Goal: Transaction & Acquisition: Purchase product/service

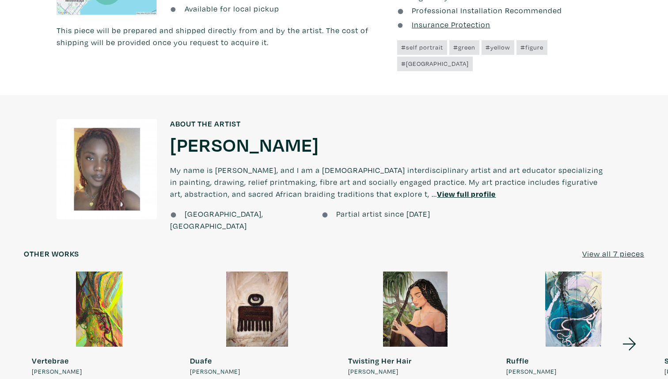
scroll to position [616, 0]
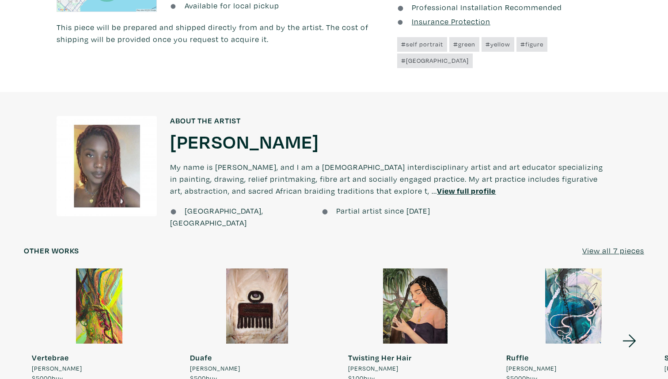
click at [439, 186] on u "View full profile" at bounding box center [466, 191] width 59 height 10
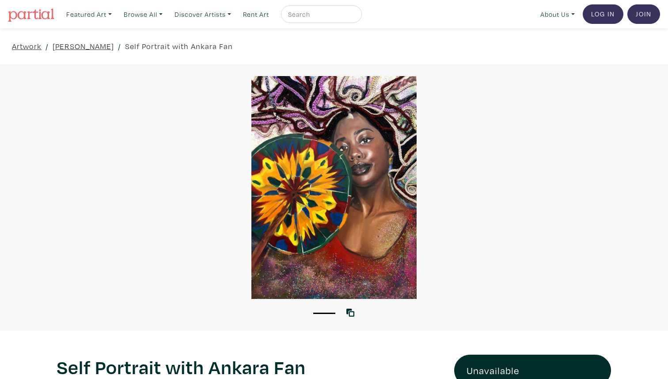
scroll to position [616, 0]
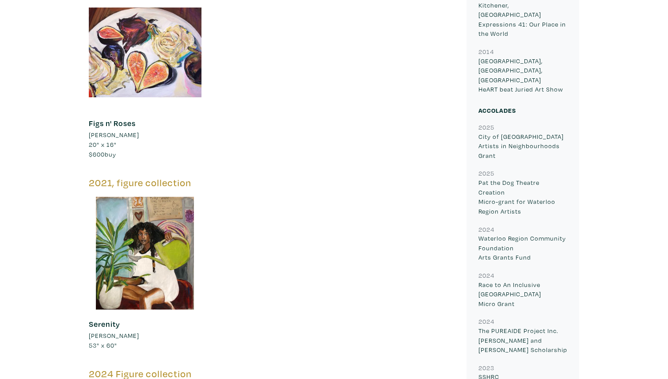
scroll to position [1299, 0]
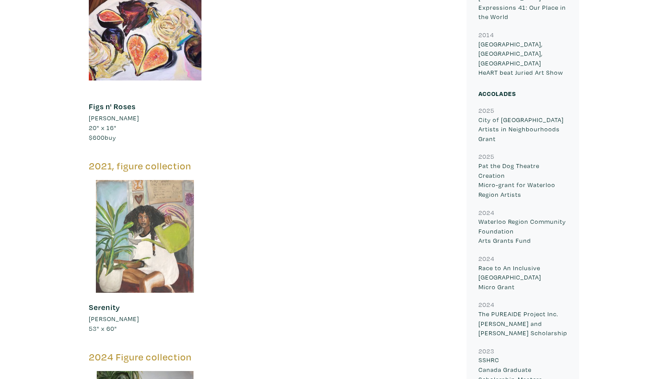
click at [142, 275] on div at bounding box center [145, 236] width 113 height 113
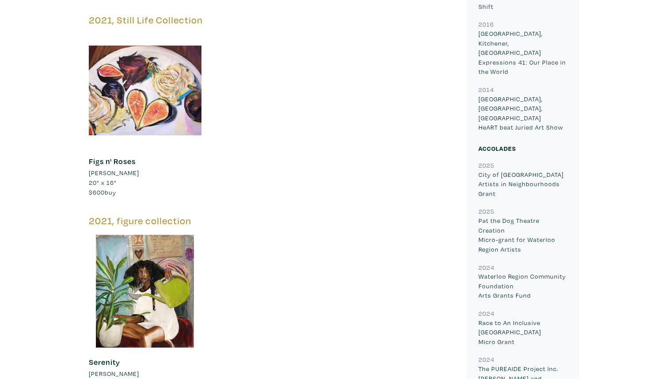
scroll to position [1215, 0]
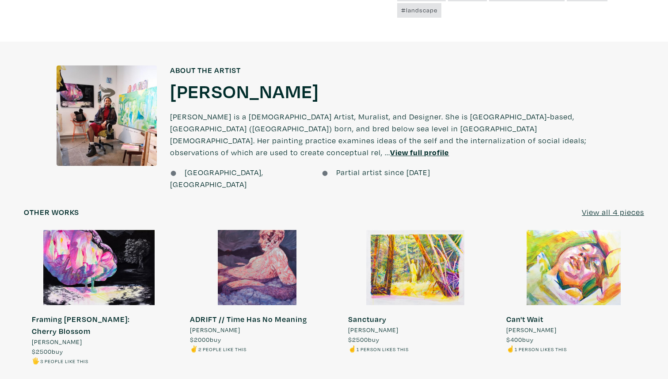
scroll to position [666, 0]
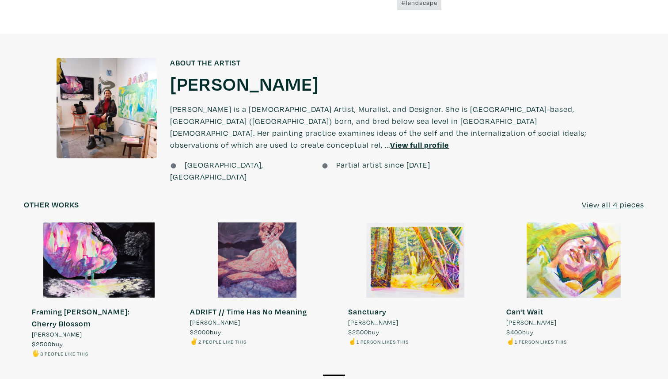
click at [448, 140] on u "View full profile" at bounding box center [419, 145] width 59 height 10
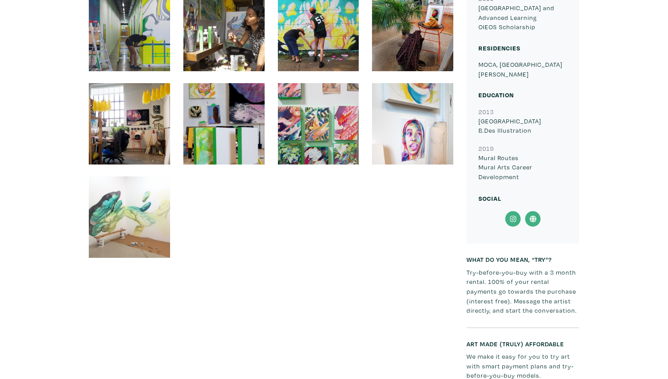
scroll to position [1271, 0]
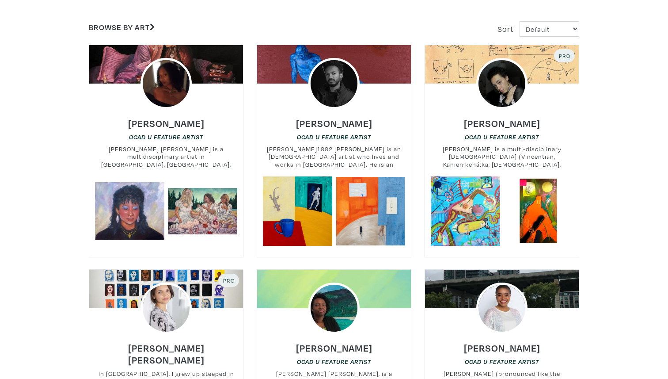
scroll to position [199, 0]
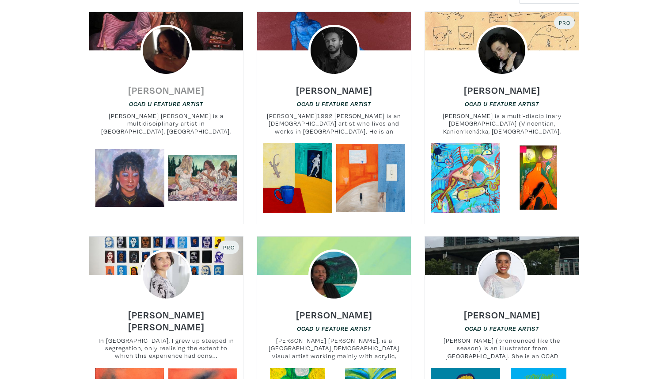
click at [167, 89] on h6 "[PERSON_NAME]" at bounding box center [166, 90] width 76 height 12
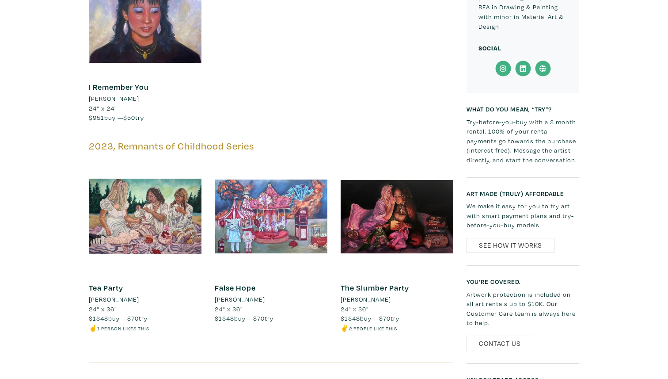
scroll to position [552, 0]
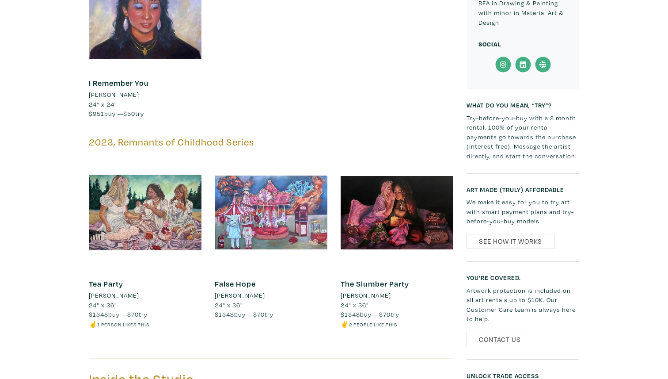
click at [141, 310] on span "$1348 buy — $70 try" at bounding box center [118, 314] width 59 height 8
click at [135, 321] on small "1 person likes this" at bounding box center [123, 324] width 52 height 7
click at [101, 310] on span "$1348" at bounding box center [98, 314] width 19 height 8
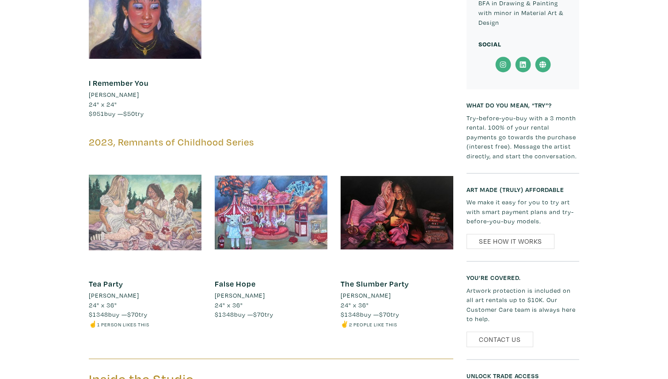
click at [115, 233] on div at bounding box center [145, 212] width 113 height 113
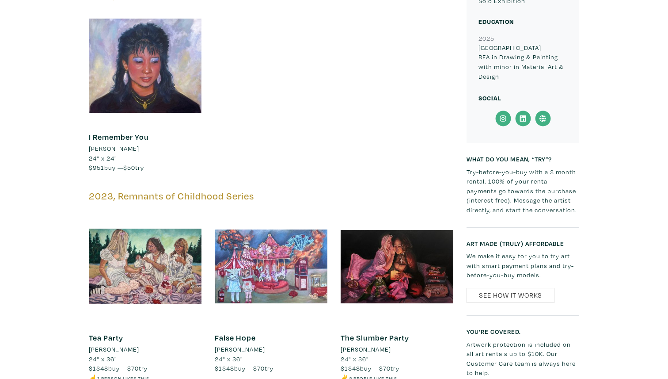
scroll to position [494, 0]
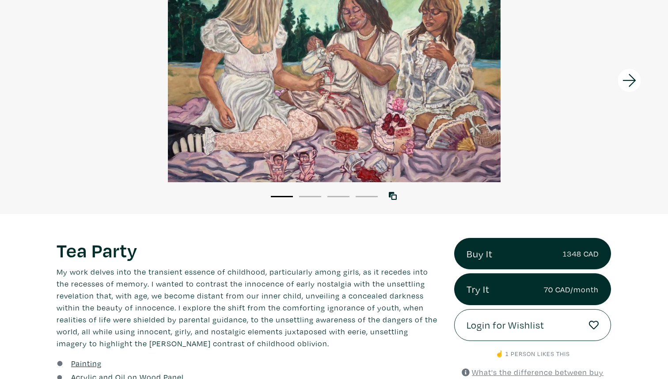
scroll to position [113, 0]
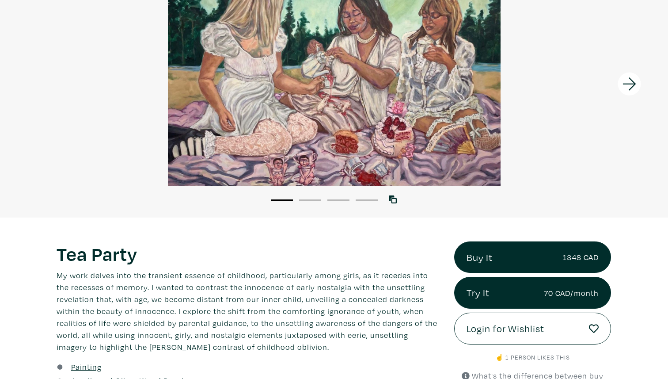
click at [629, 84] on icon at bounding box center [630, 84] width 30 height 24
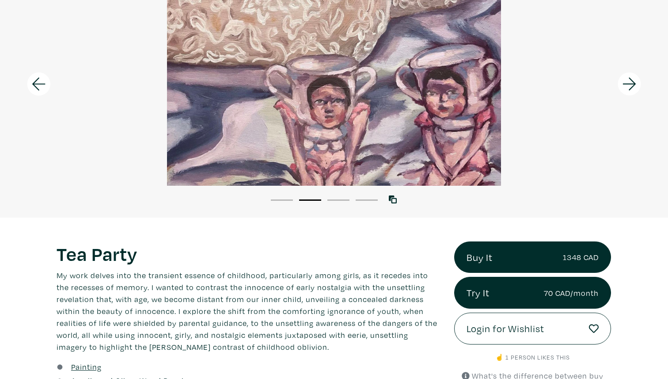
click at [629, 84] on icon at bounding box center [630, 84] width 30 height 24
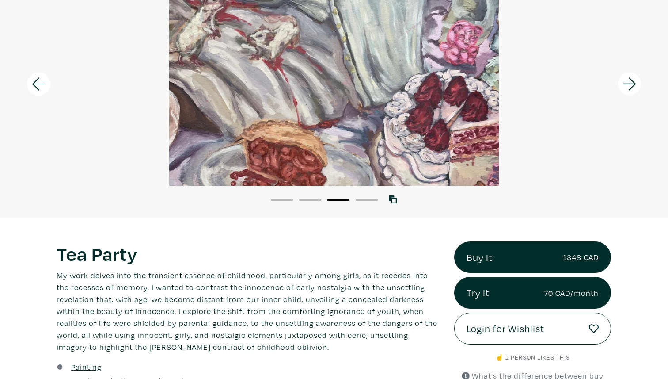
click at [629, 84] on icon at bounding box center [630, 84] width 30 height 24
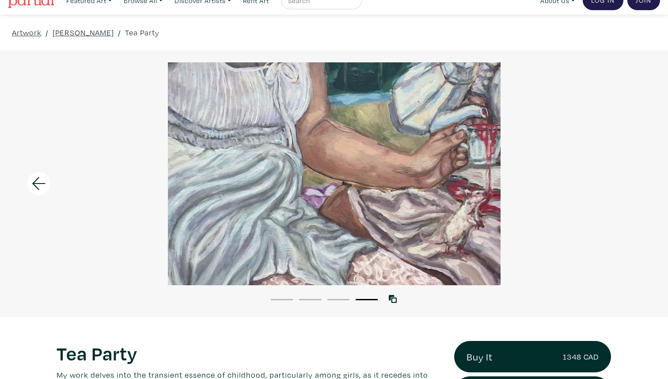
scroll to position [0, 0]
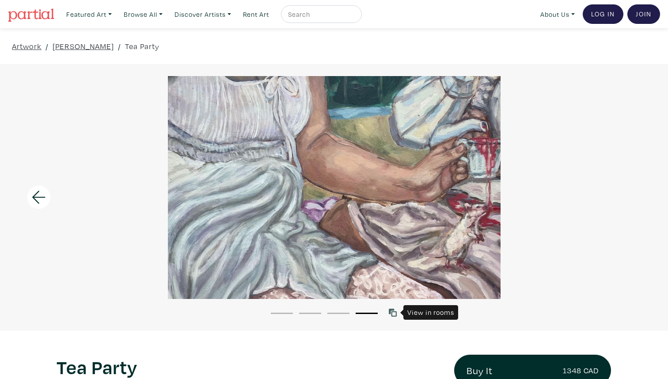
click at [392, 308] on icon at bounding box center [393, 312] width 8 height 8
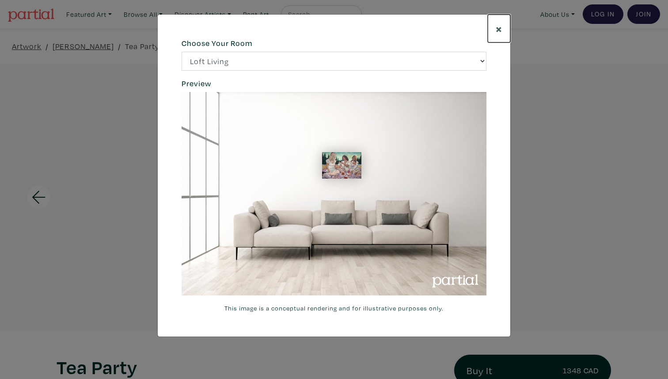
click at [497, 26] on span "×" at bounding box center [499, 28] width 7 height 15
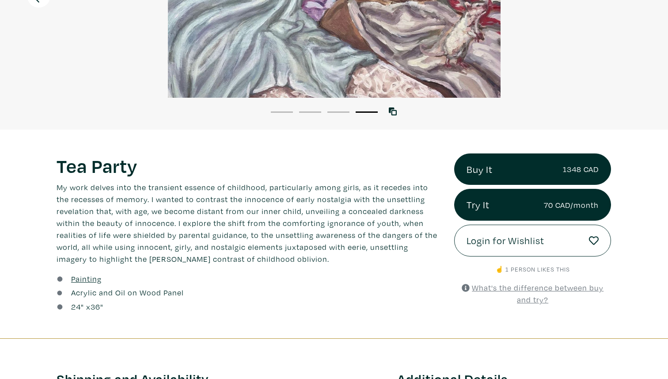
scroll to position [256, 0]
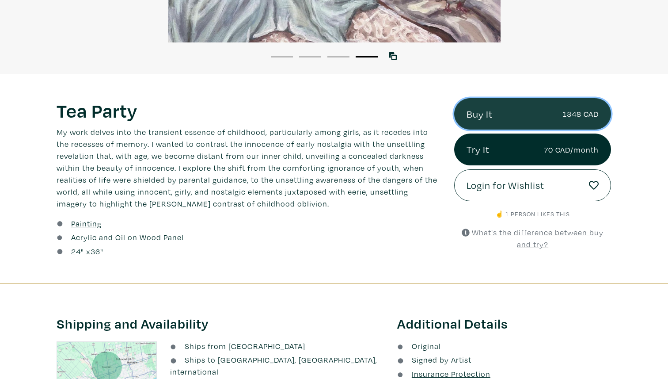
click at [480, 119] on link "Buy It 1348 CAD" at bounding box center [532, 114] width 157 height 32
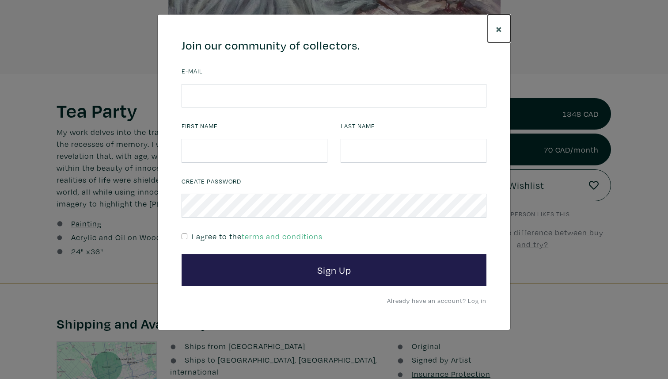
click at [501, 27] on span "×" at bounding box center [499, 28] width 7 height 15
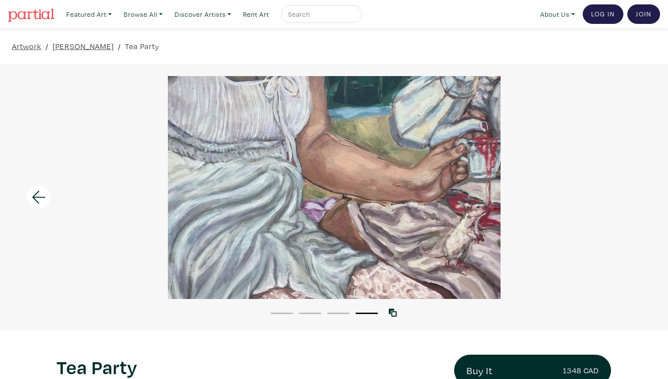
click at [276, 315] on li "1" at bounding box center [282, 312] width 22 height 9
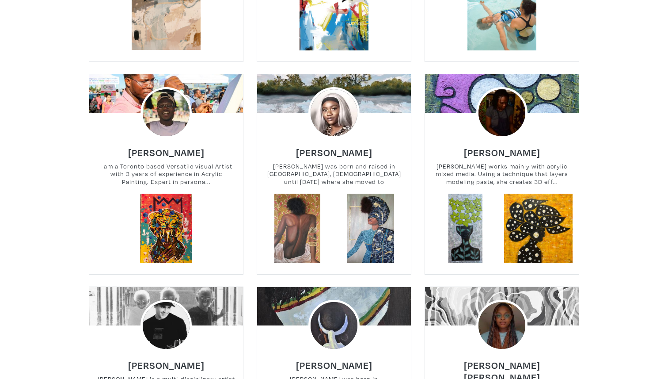
scroll to position [1023, 0]
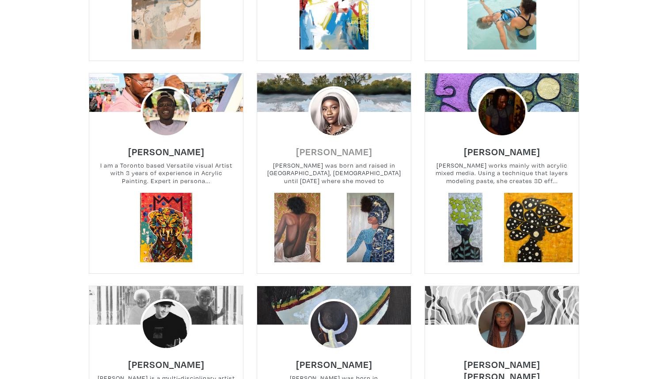
click at [335, 152] on h6 "[PERSON_NAME]" at bounding box center [334, 151] width 76 height 12
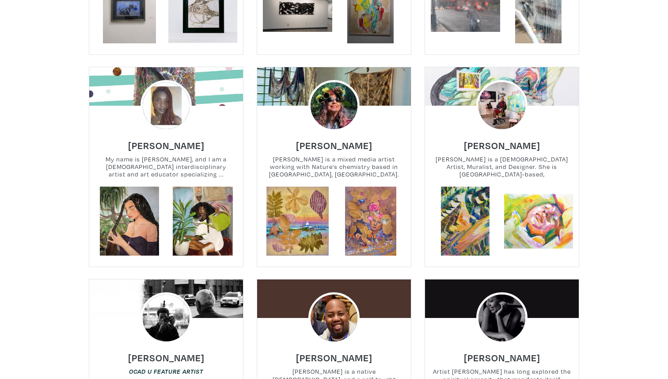
scroll to position [2316, 0]
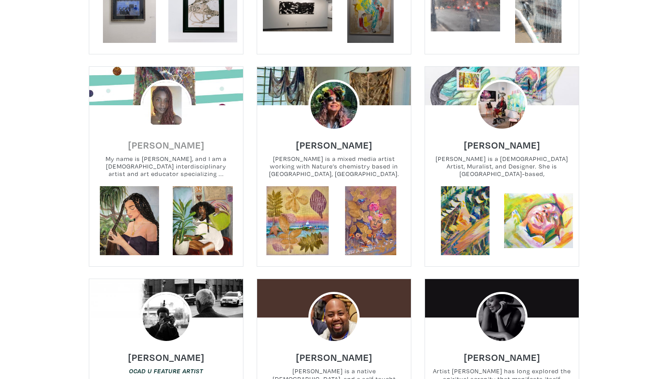
click at [175, 139] on h6 "[PERSON_NAME]" at bounding box center [166, 145] width 76 height 12
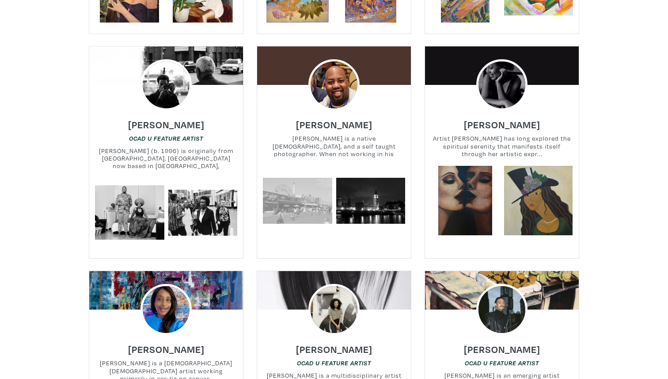
scroll to position [2564, 0]
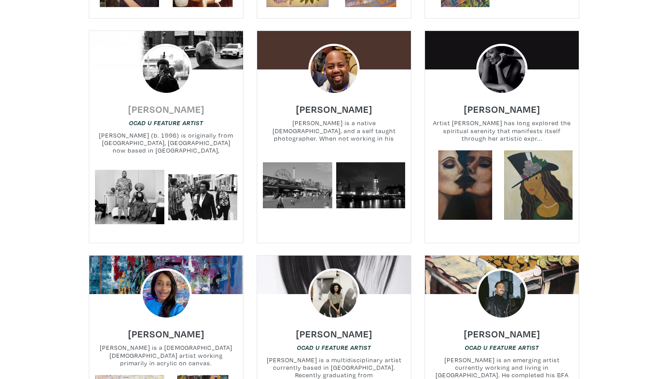
click at [187, 103] on h6 "[PERSON_NAME]" at bounding box center [166, 109] width 76 height 12
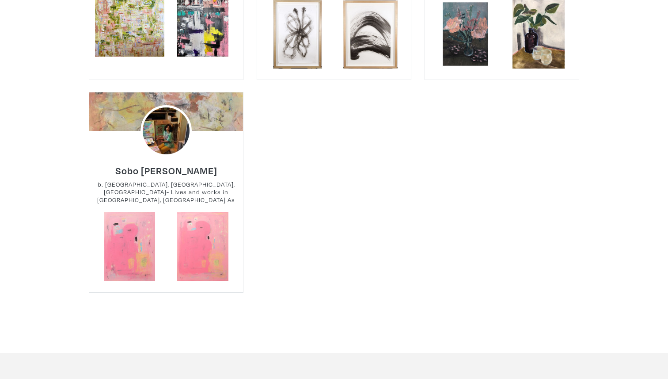
scroll to position [2955, 0]
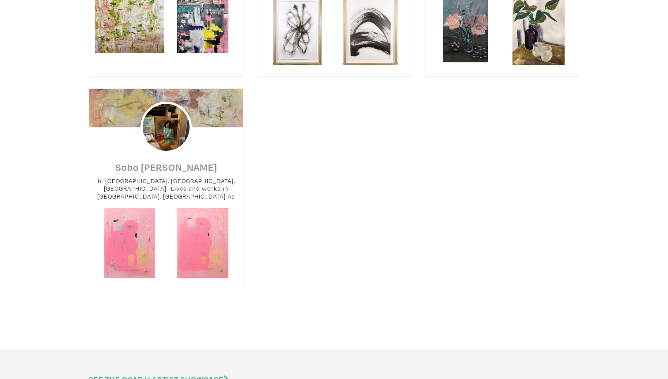
click at [167, 161] on h6 "Sobo Artz" at bounding box center [166, 167] width 102 height 12
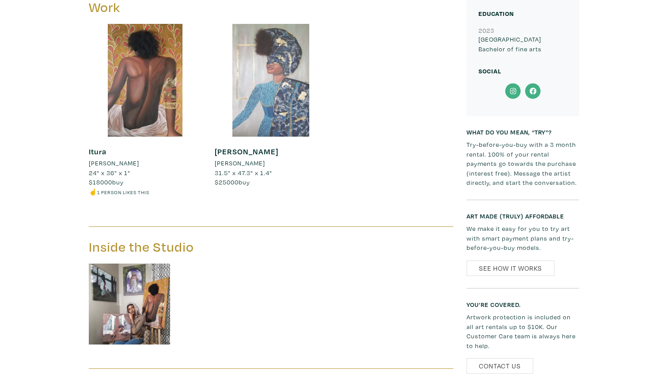
scroll to position [446, 0]
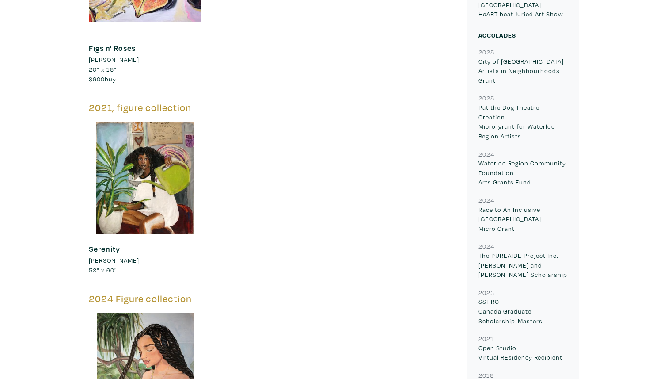
scroll to position [1358, 0]
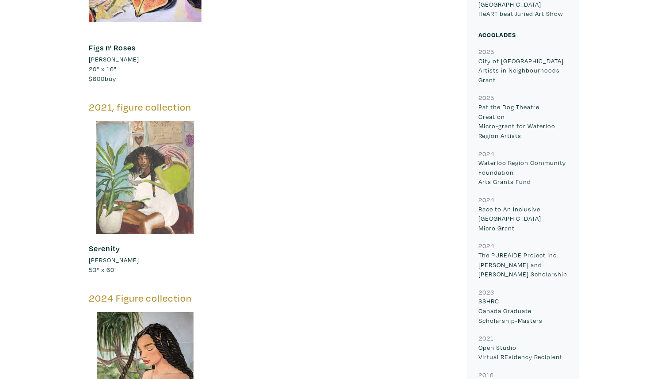
click at [125, 186] on div at bounding box center [145, 177] width 113 height 113
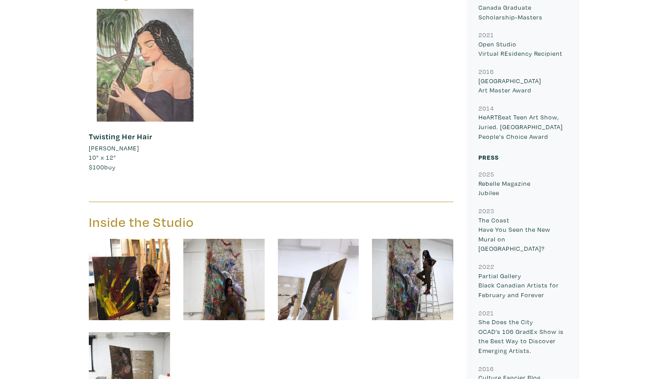
scroll to position [1663, 0]
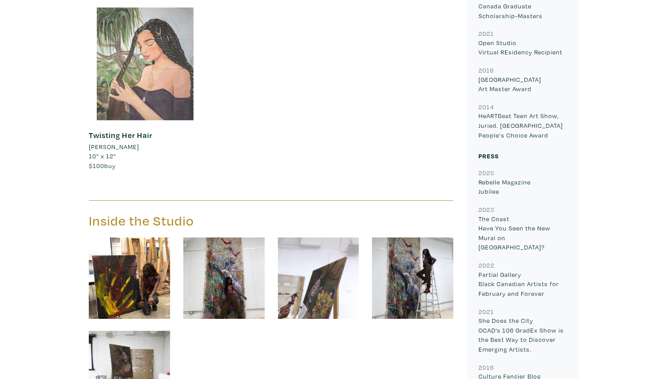
click at [168, 99] on div at bounding box center [145, 64] width 113 height 113
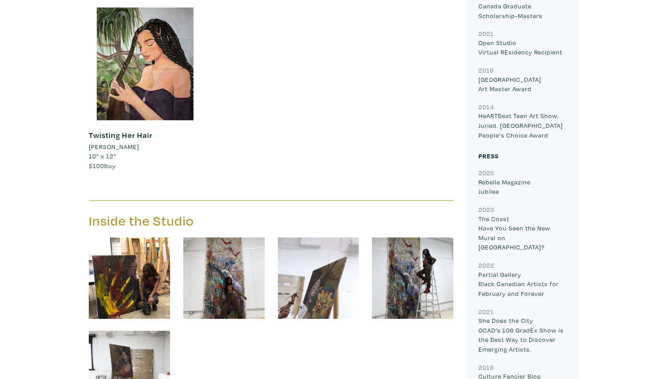
scroll to position [1670, 0]
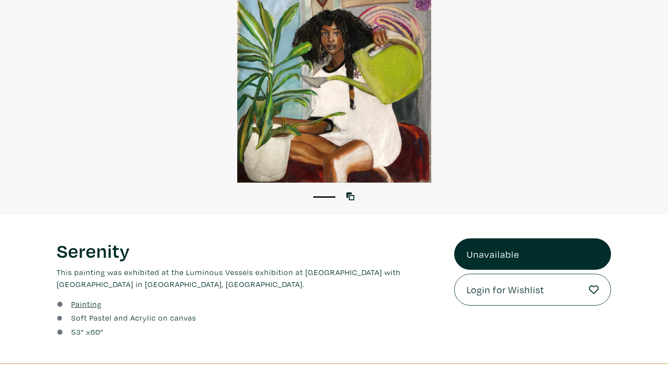
scroll to position [118, 0]
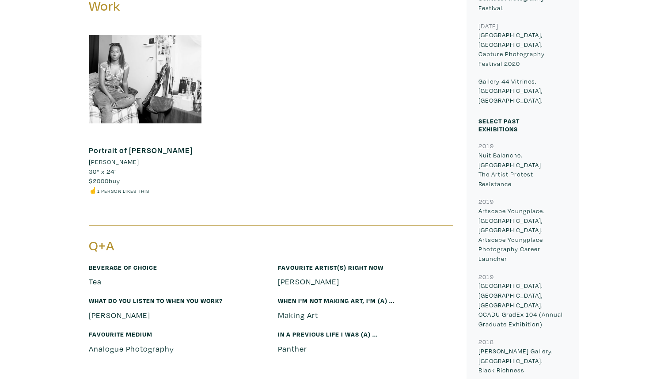
scroll to position [472, 0]
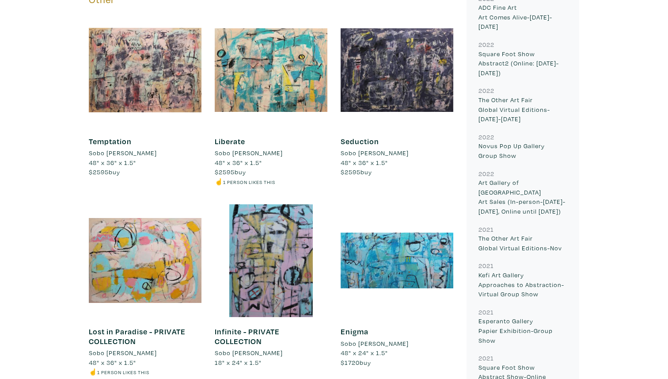
scroll to position [875, 0]
